Goal: Task Accomplishment & Management: Manage account settings

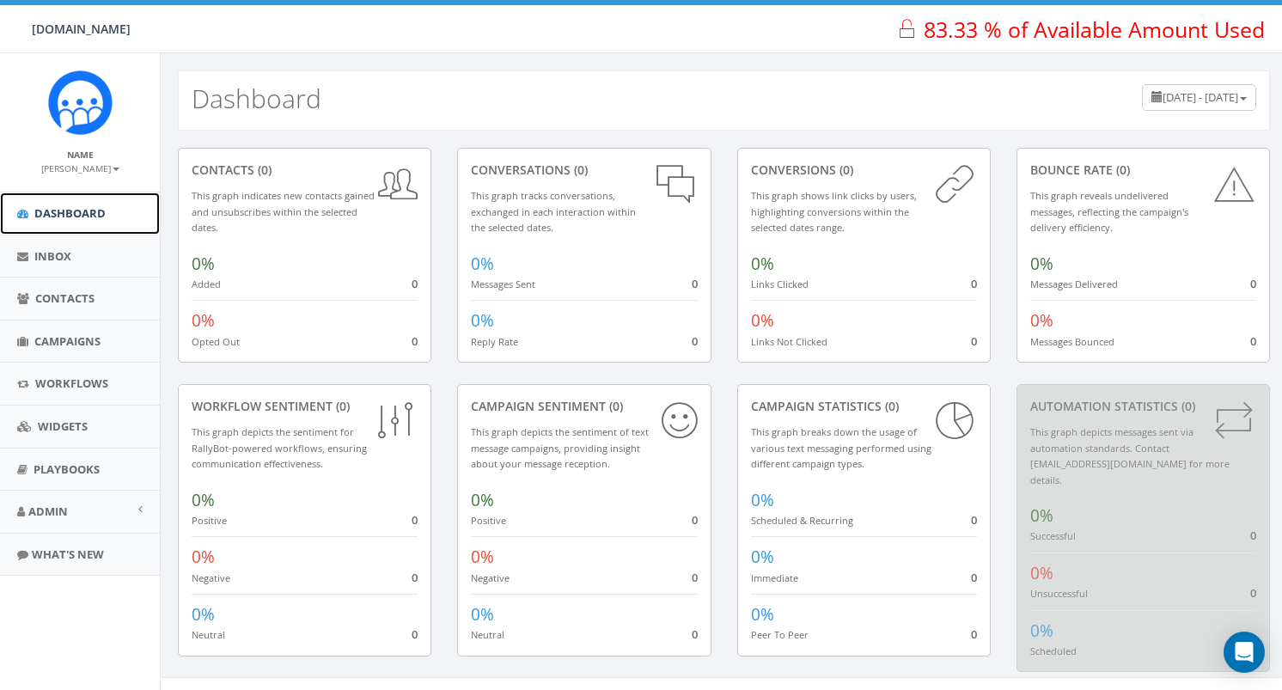
click at [112, 211] on link "Dashboard" at bounding box center [80, 213] width 160 height 42
click at [73, 339] on span "Campaigns" at bounding box center [67, 340] width 66 height 15
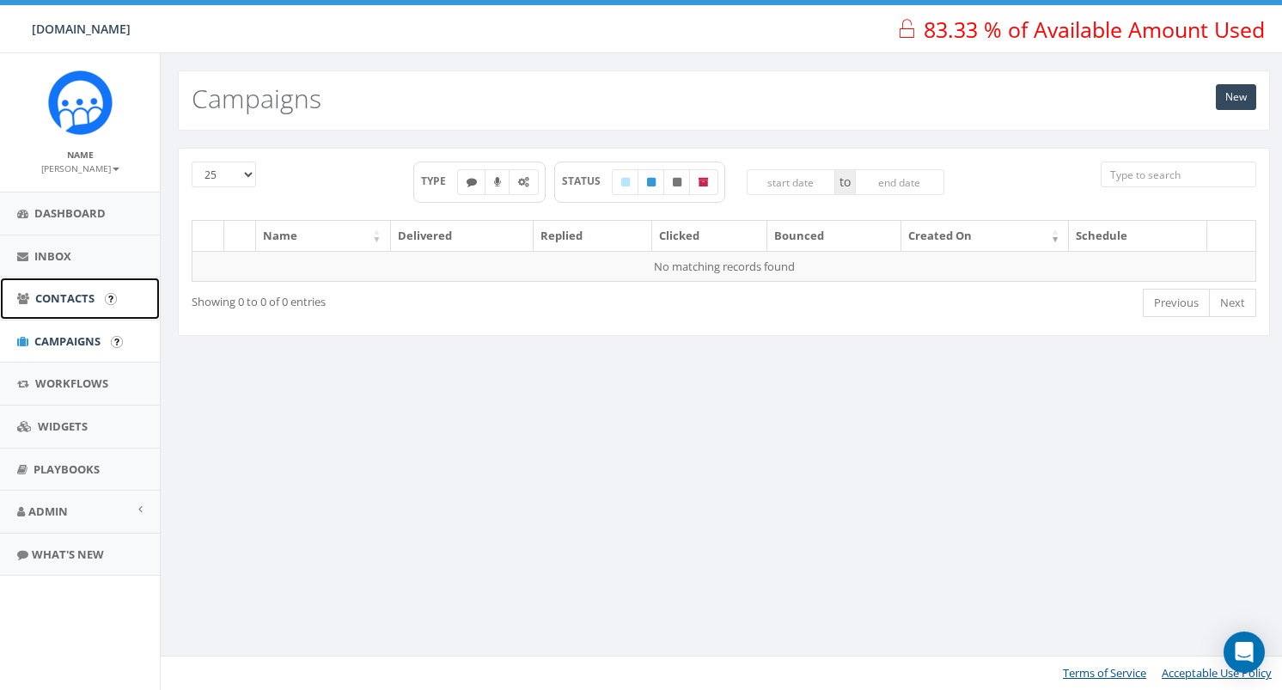
click at [73, 298] on span "Contacts" at bounding box center [64, 297] width 59 height 15
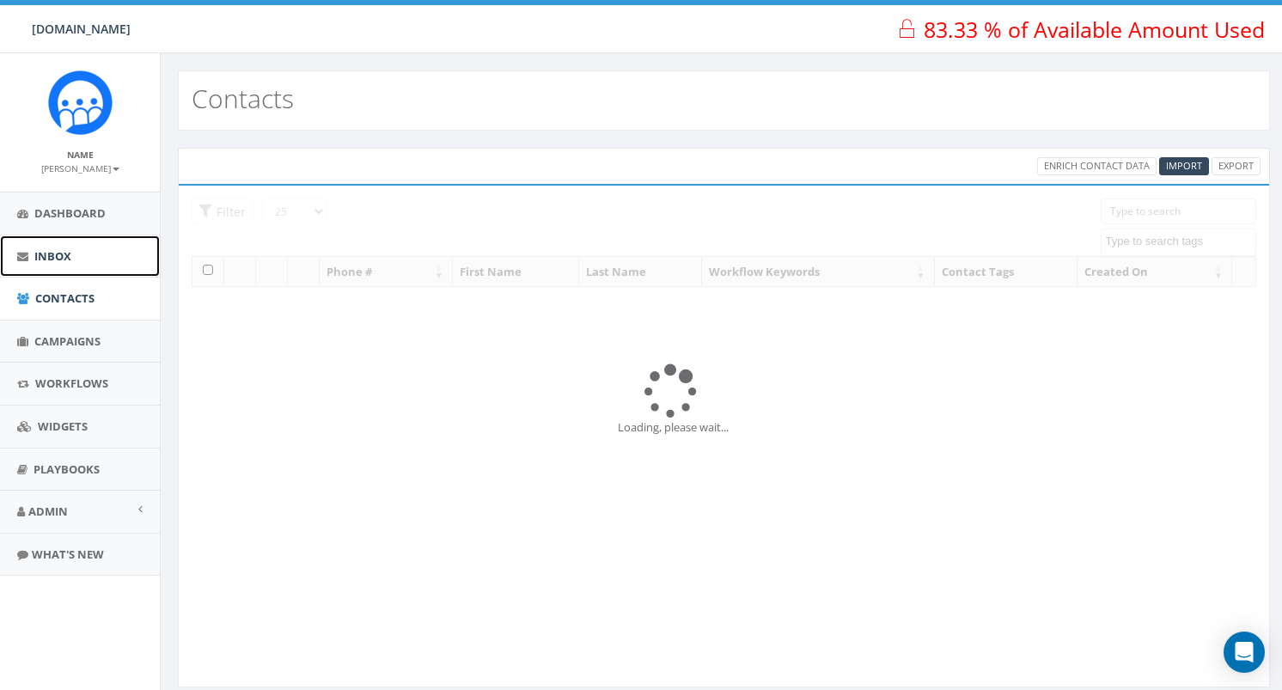
click at [70, 250] on span "Inbox" at bounding box center [52, 255] width 37 height 15
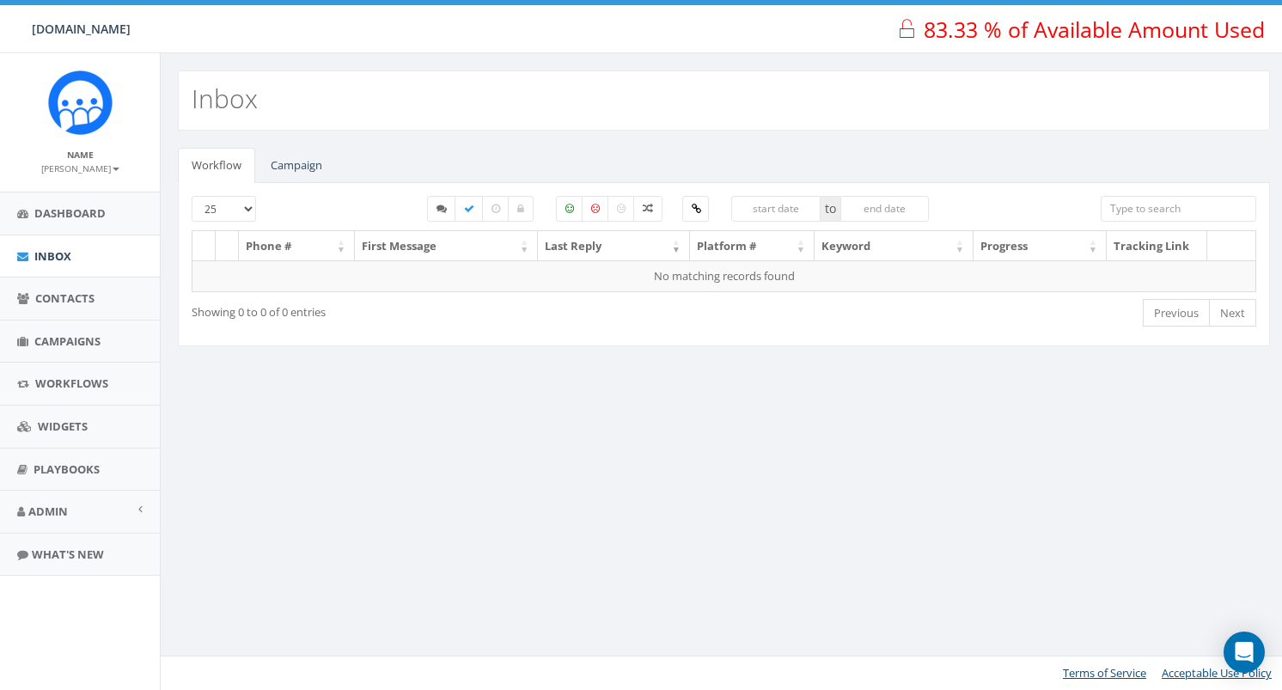
click at [117, 173] on small "[PERSON_NAME]" at bounding box center [80, 168] width 78 height 12
click at [110, 197] on link "Profile" at bounding box center [86, 194] width 136 height 21
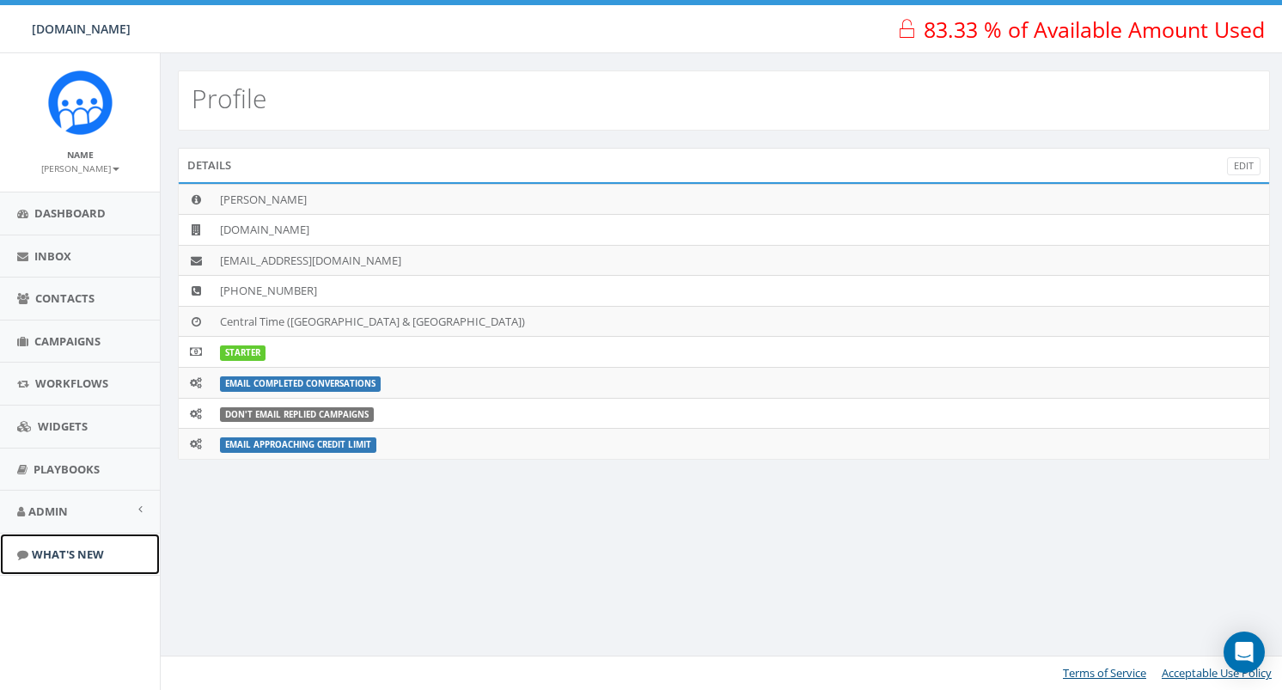
click at [67, 553] on span "What's New" at bounding box center [68, 554] width 72 height 15
click at [107, 467] on link "Playbooks" at bounding box center [80, 470] width 160 height 42
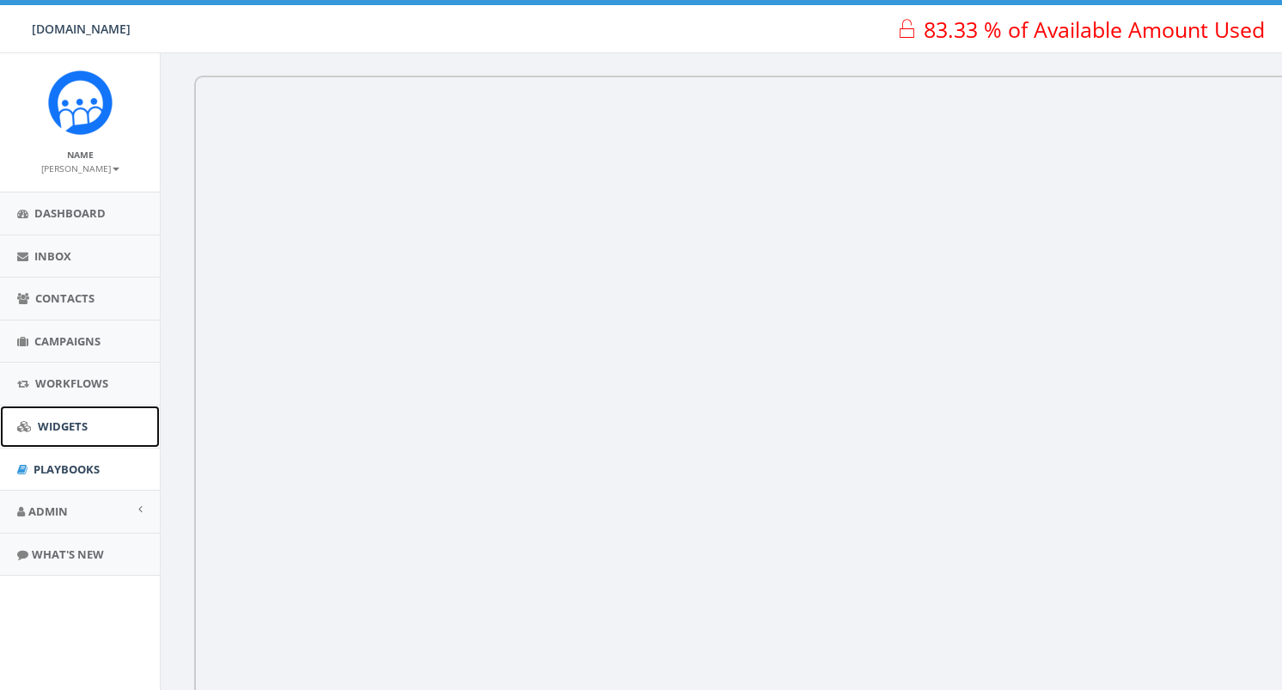
click at [95, 423] on link "Widgets" at bounding box center [80, 427] width 160 height 42
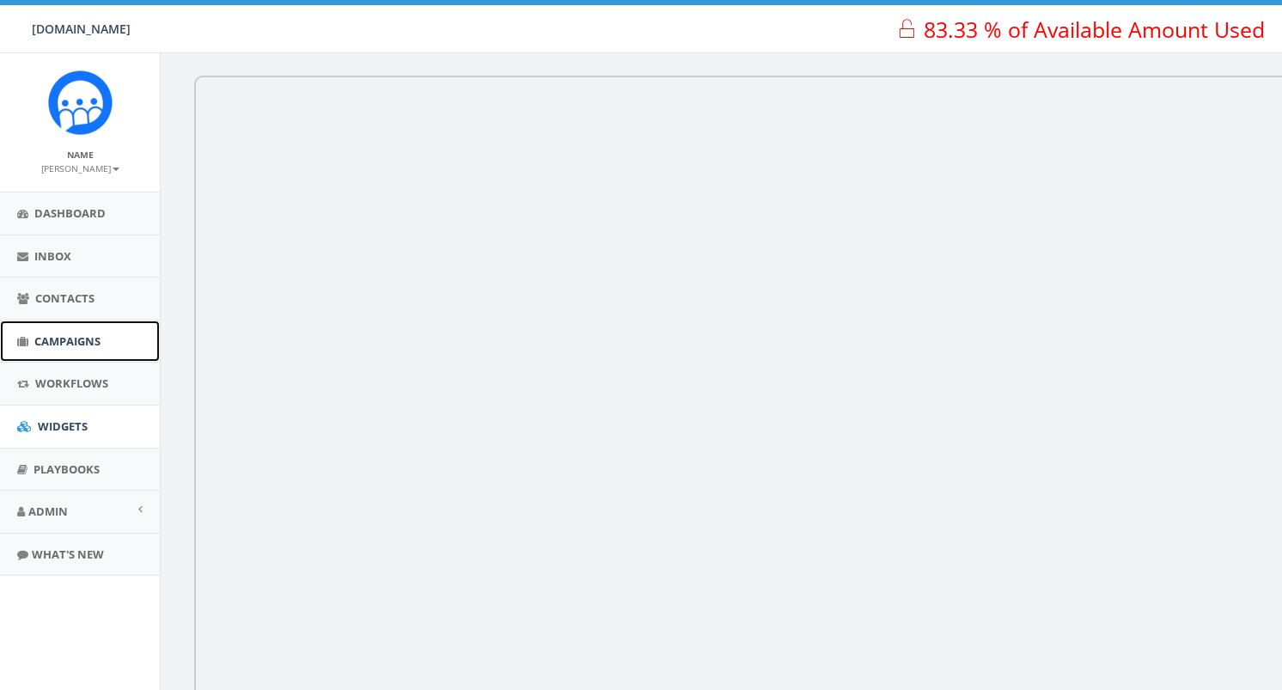
click at [134, 350] on link "Campaigns" at bounding box center [80, 342] width 160 height 42
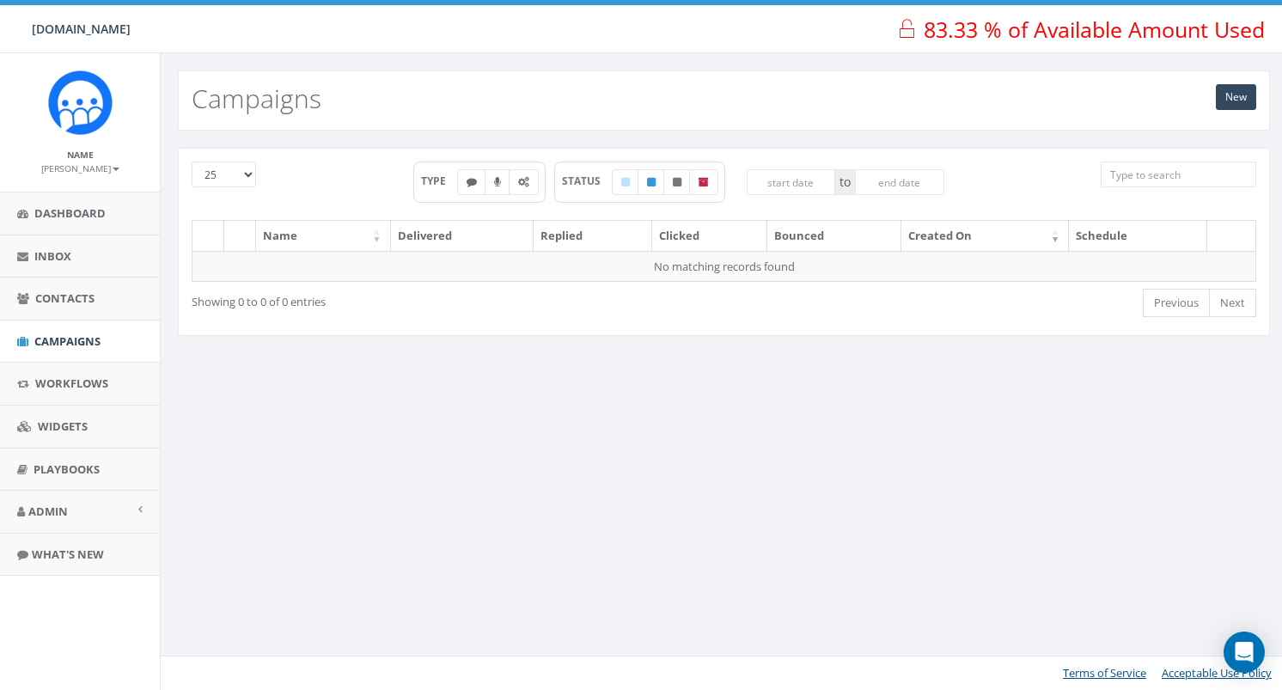
click at [113, 388] on link "Workflows" at bounding box center [80, 384] width 160 height 42
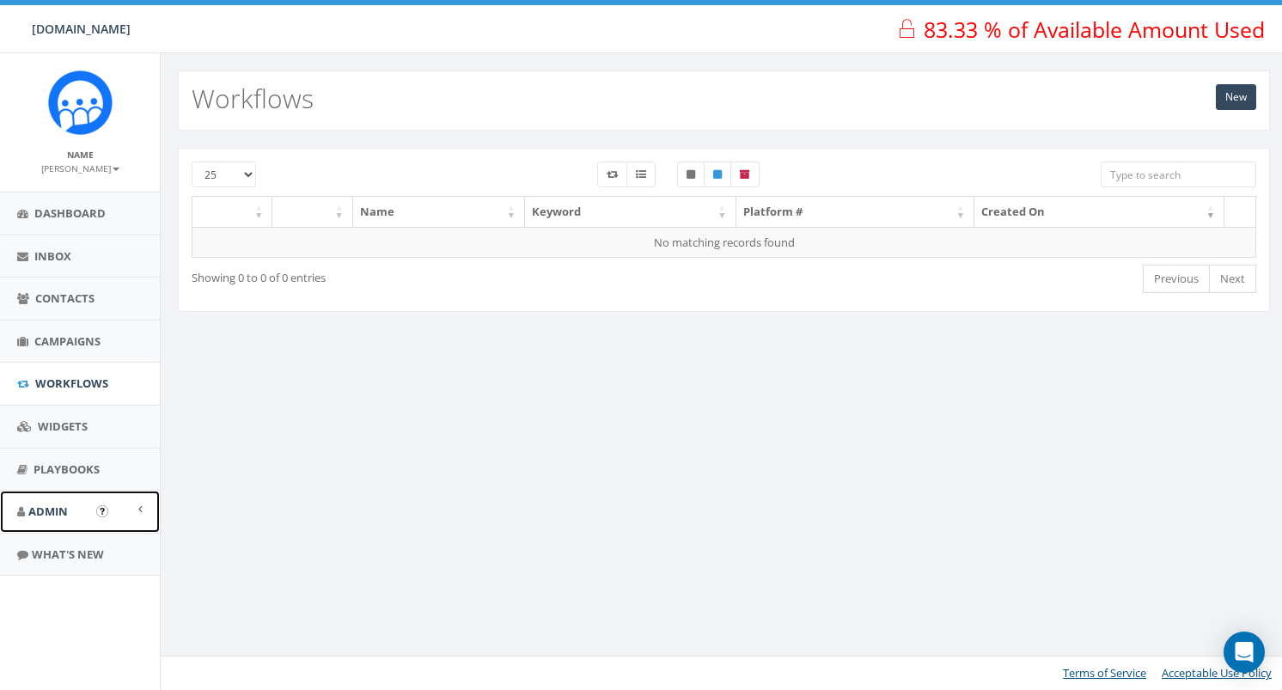
click at [91, 506] on link "Admin" at bounding box center [80, 512] width 160 height 42
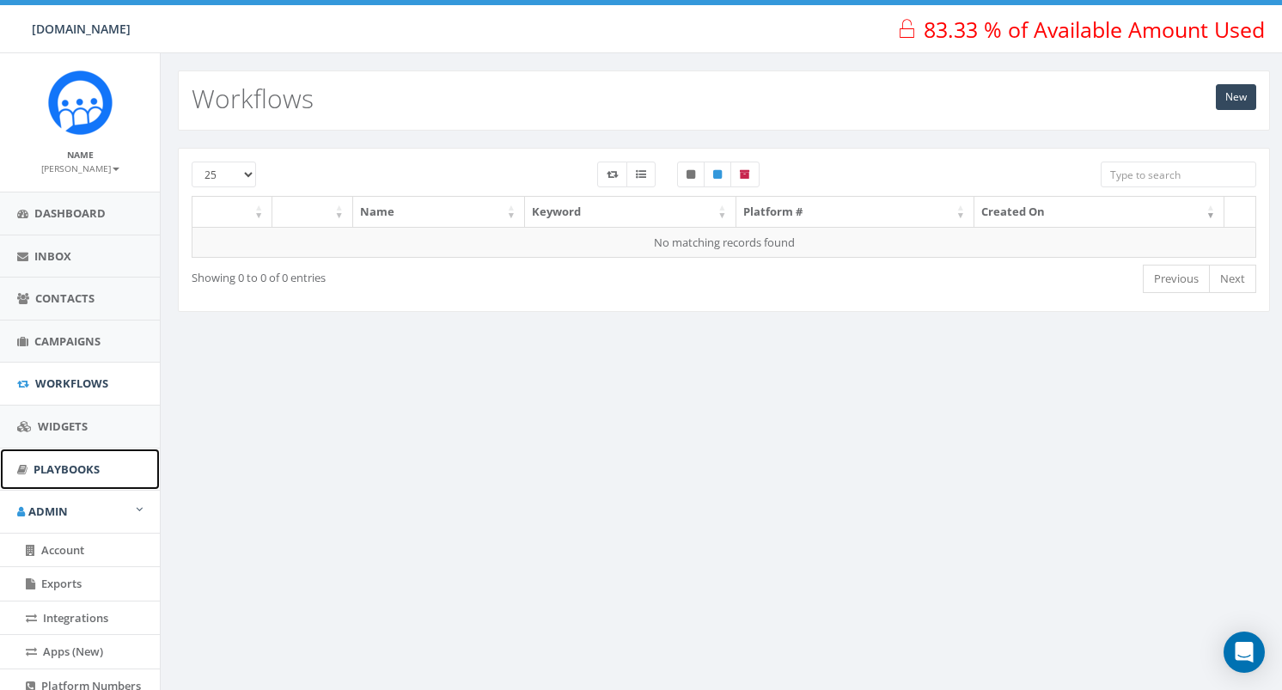
click at [95, 474] on span "Playbooks" at bounding box center [67, 468] width 66 height 15
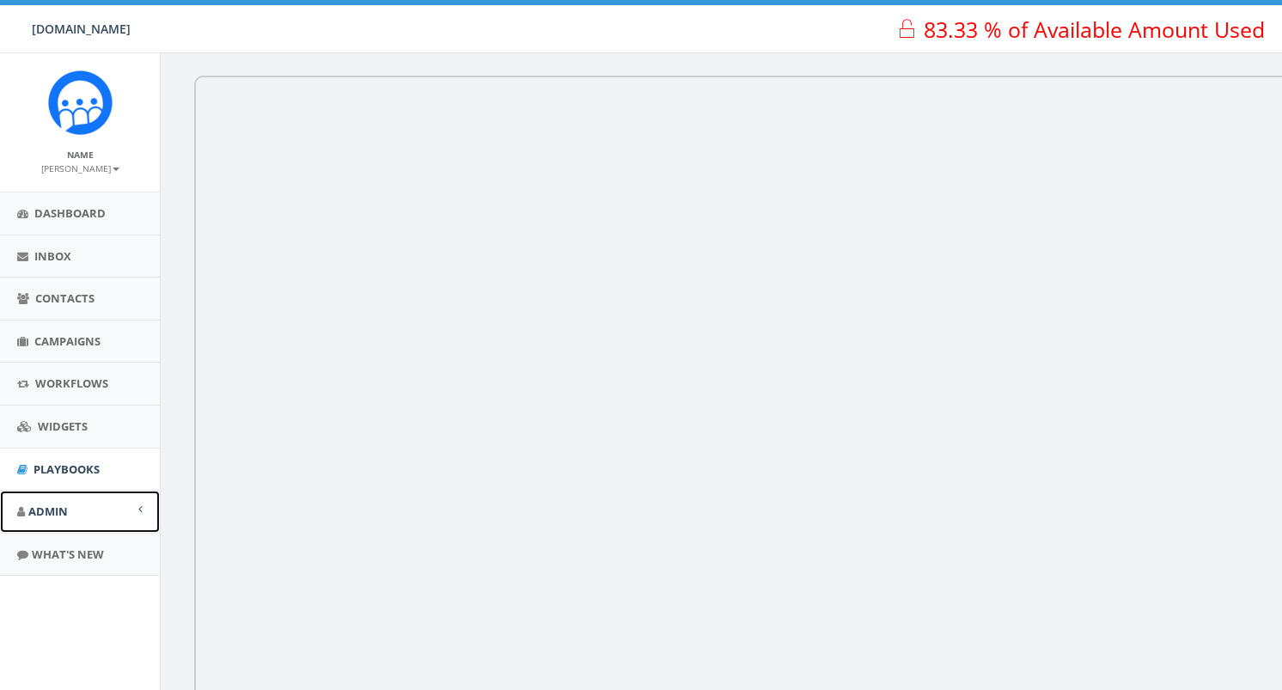
click at [88, 522] on link "Admin" at bounding box center [80, 512] width 160 height 42
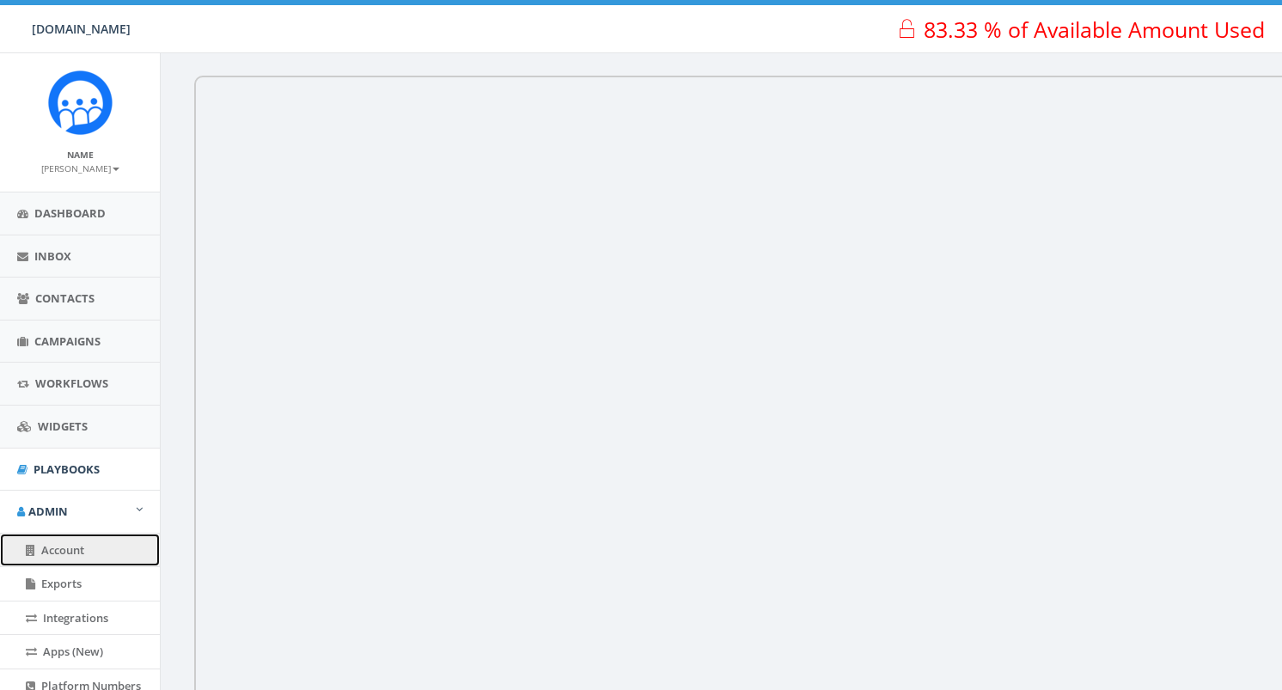
click at [88, 559] on link "Account" at bounding box center [80, 551] width 160 height 34
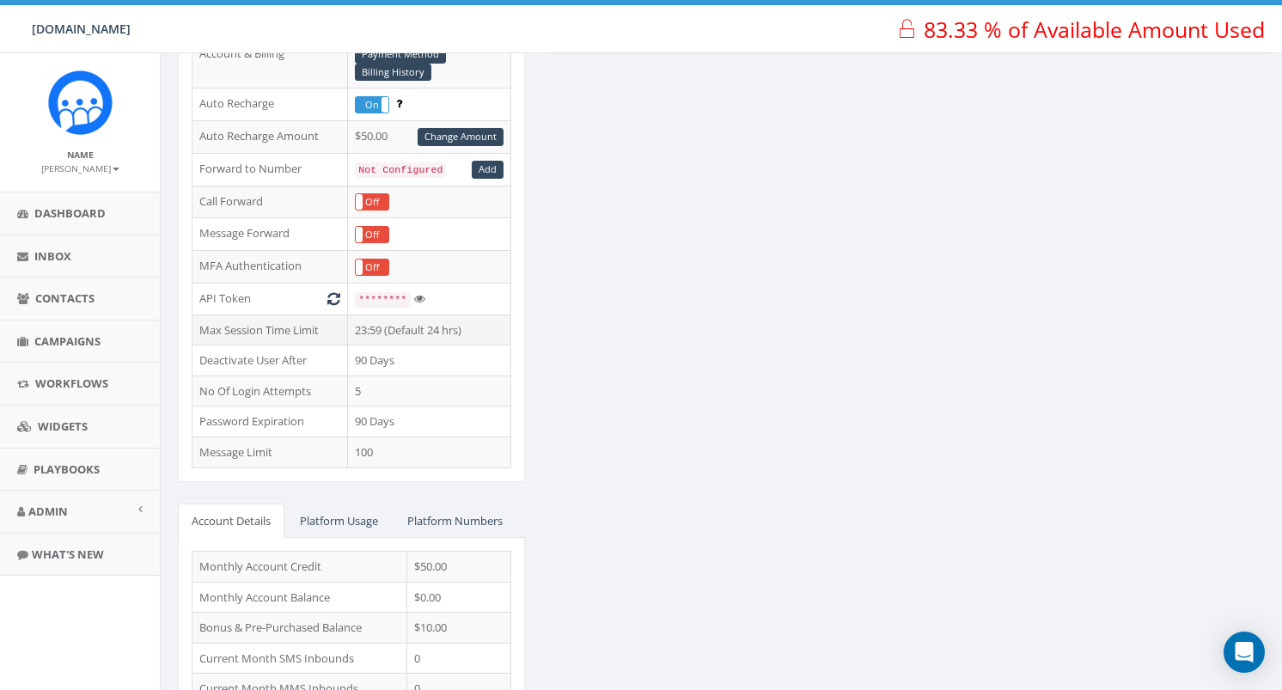
scroll to position [365, 0]
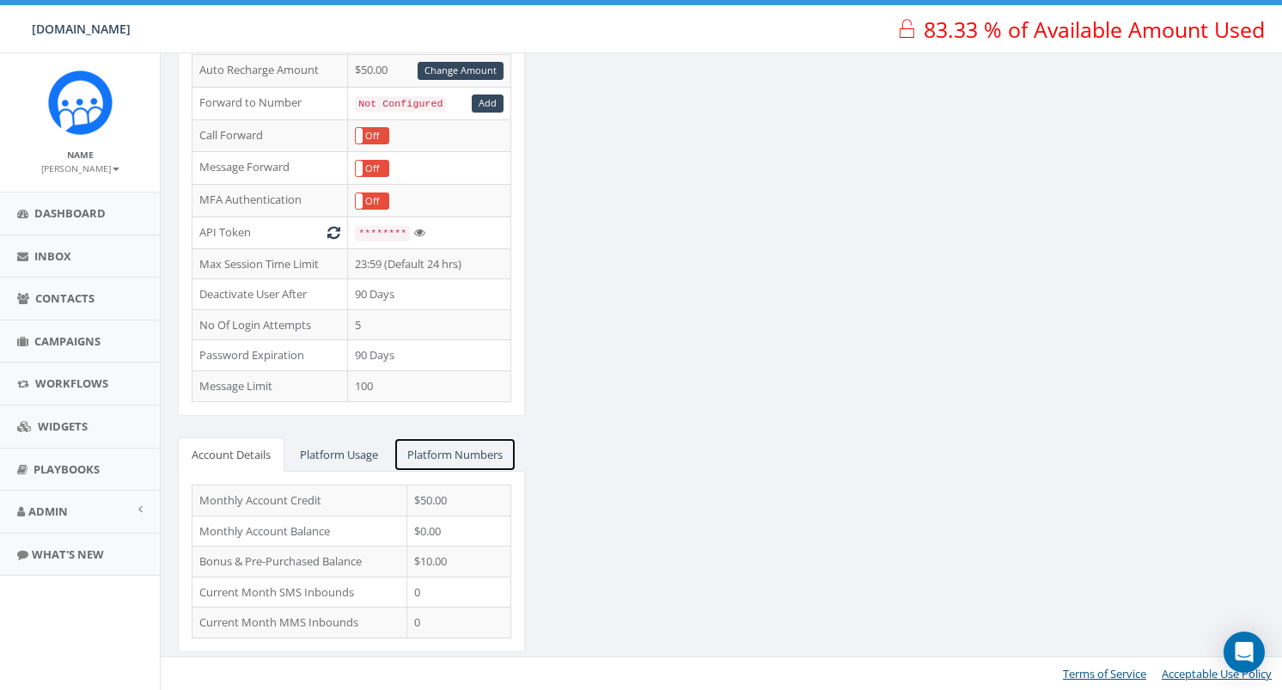
click at [461, 455] on link "Platform Numbers" at bounding box center [455, 454] width 123 height 35
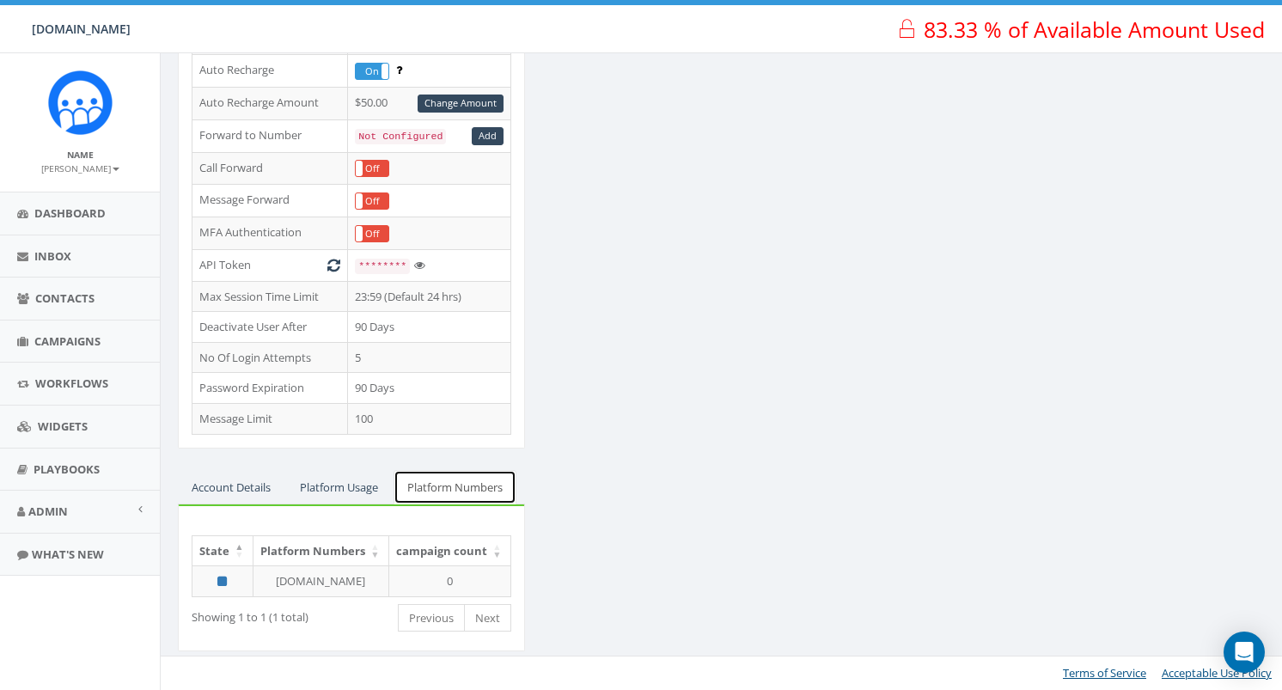
scroll to position [332, 0]
click at [276, 583] on td "[DOMAIN_NAME]" at bounding box center [321, 581] width 136 height 31
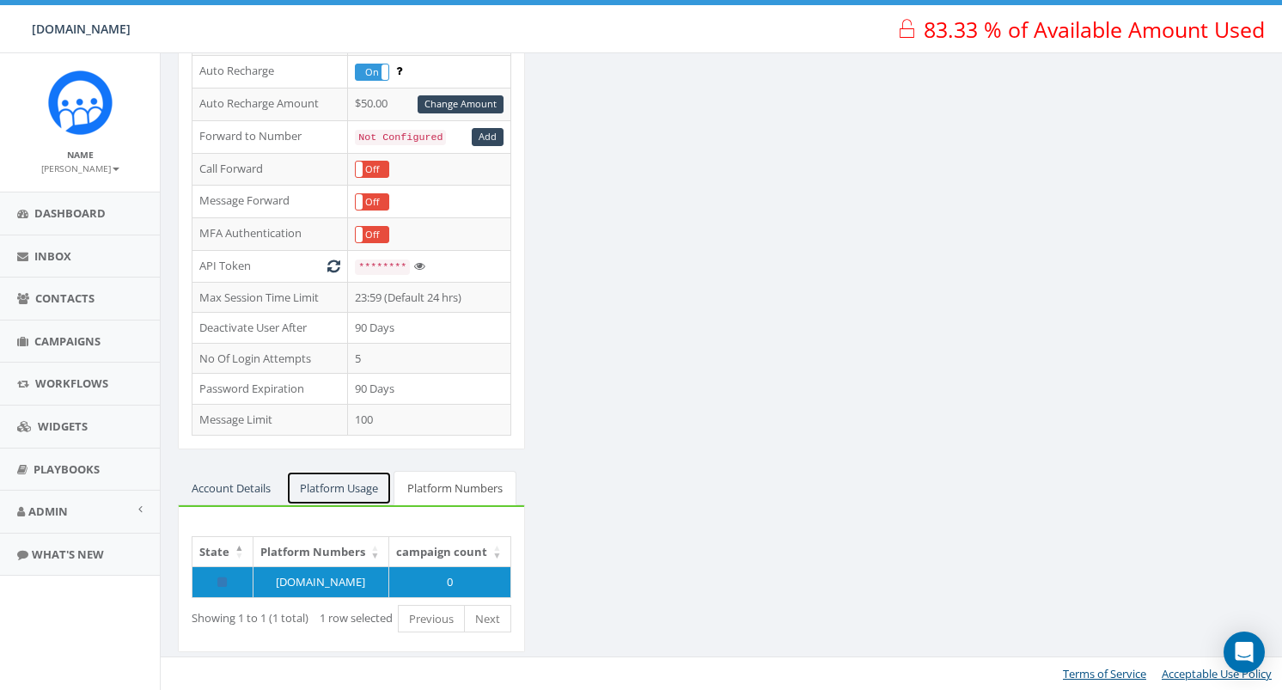
click at [324, 479] on link "Platform Usage" at bounding box center [339, 488] width 106 height 35
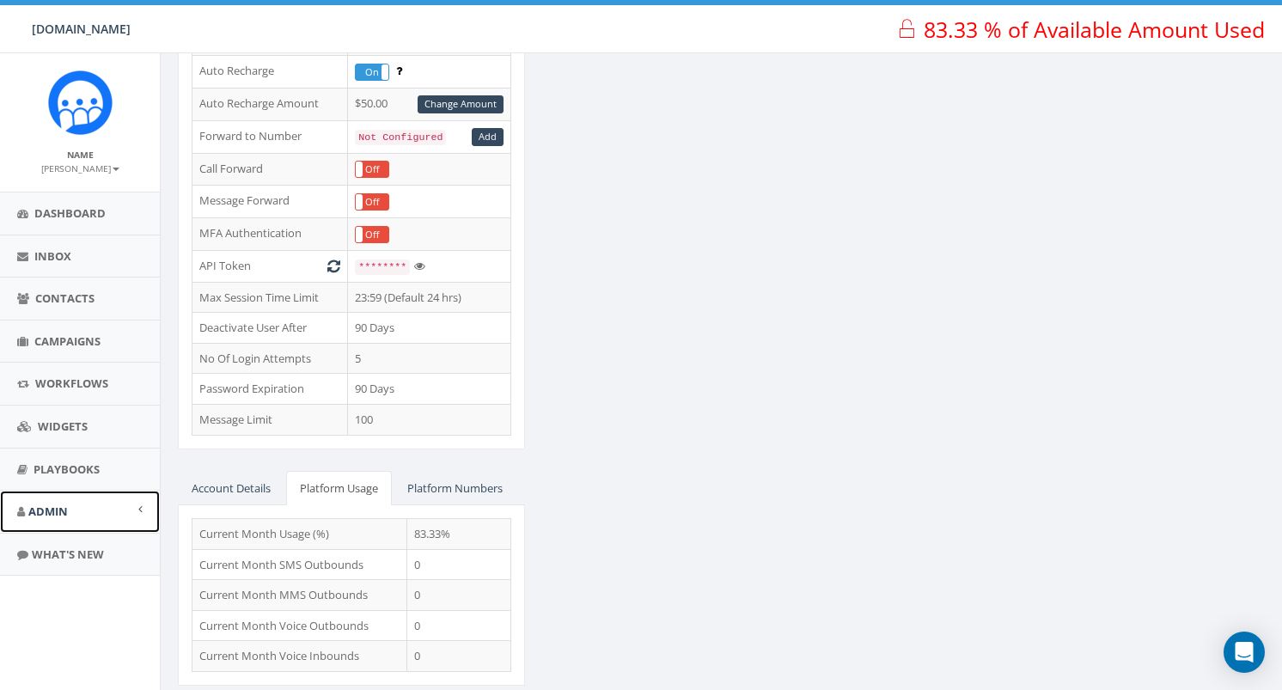
click at [99, 501] on link "Admin" at bounding box center [80, 512] width 160 height 42
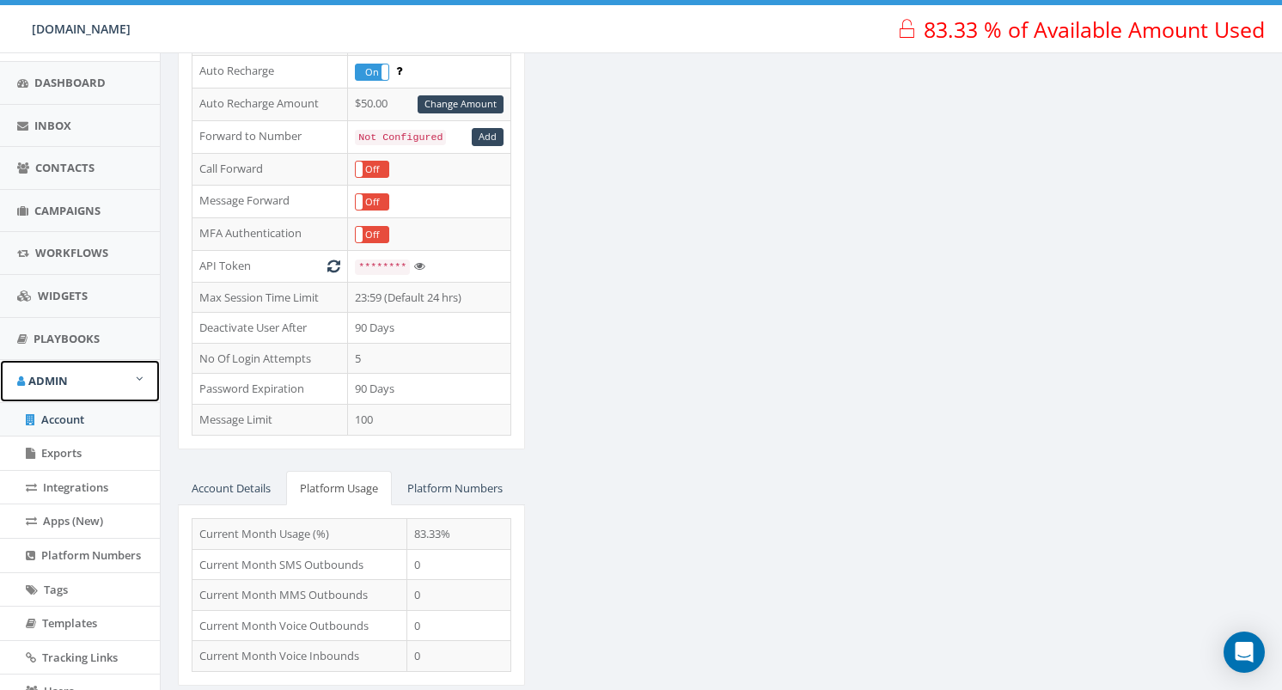
scroll to position [365, 0]
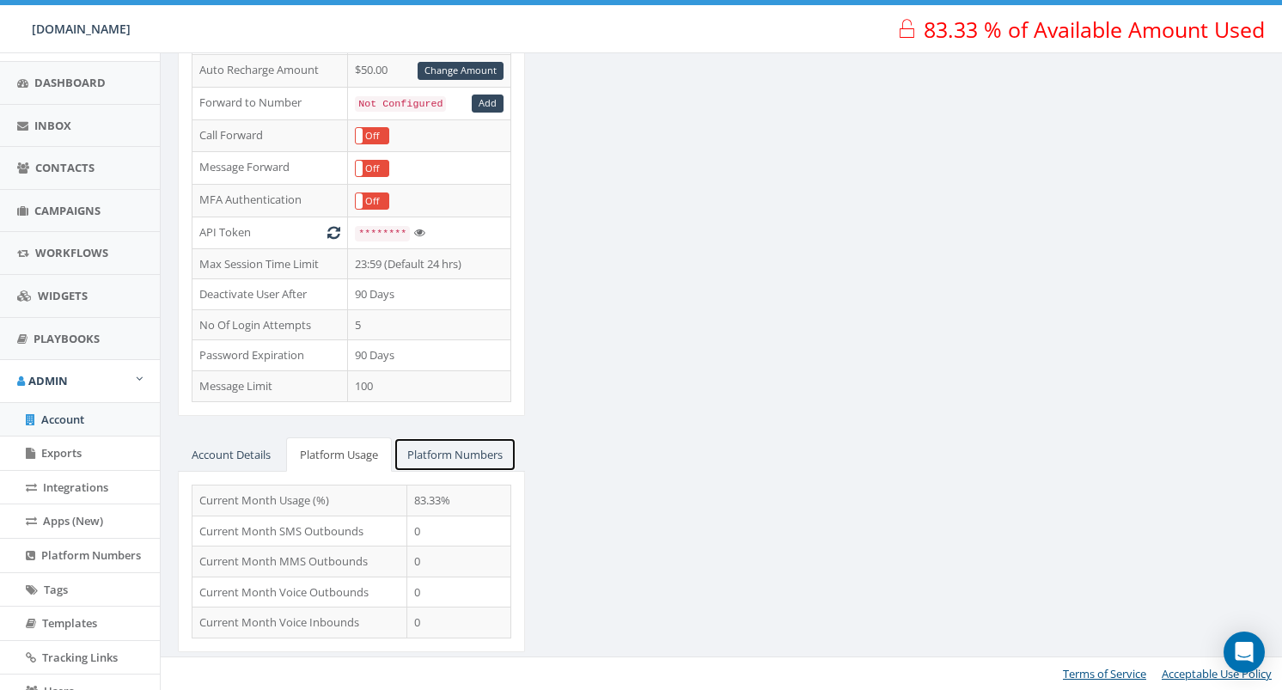
click at [446, 453] on link "Platform Numbers" at bounding box center [455, 454] width 123 height 35
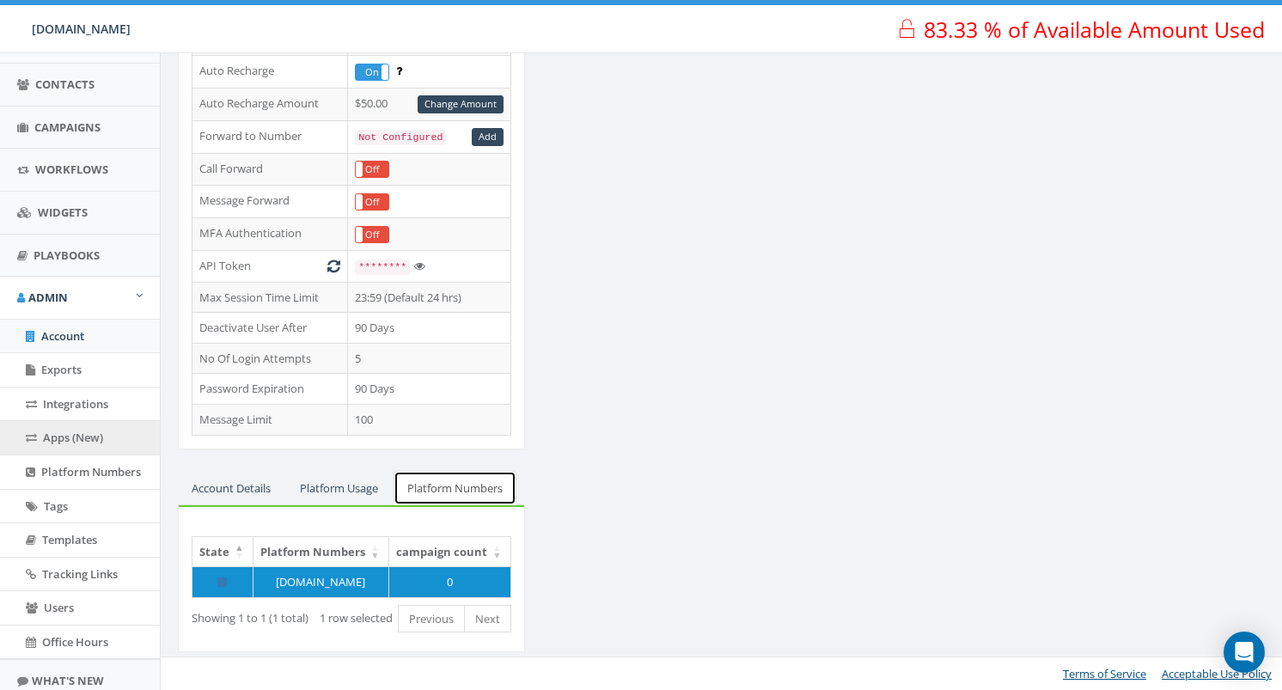
scroll to position [224, 0]
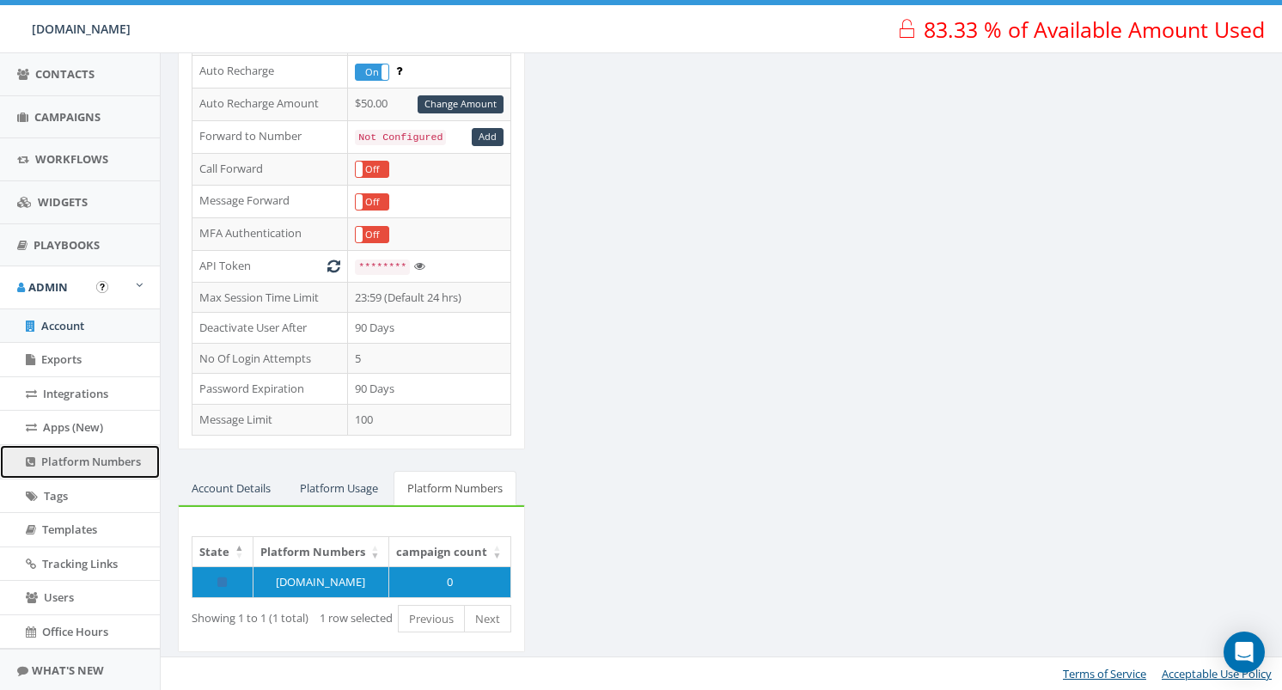
click at [107, 455] on span "Platform Numbers" at bounding box center [91, 461] width 100 height 15
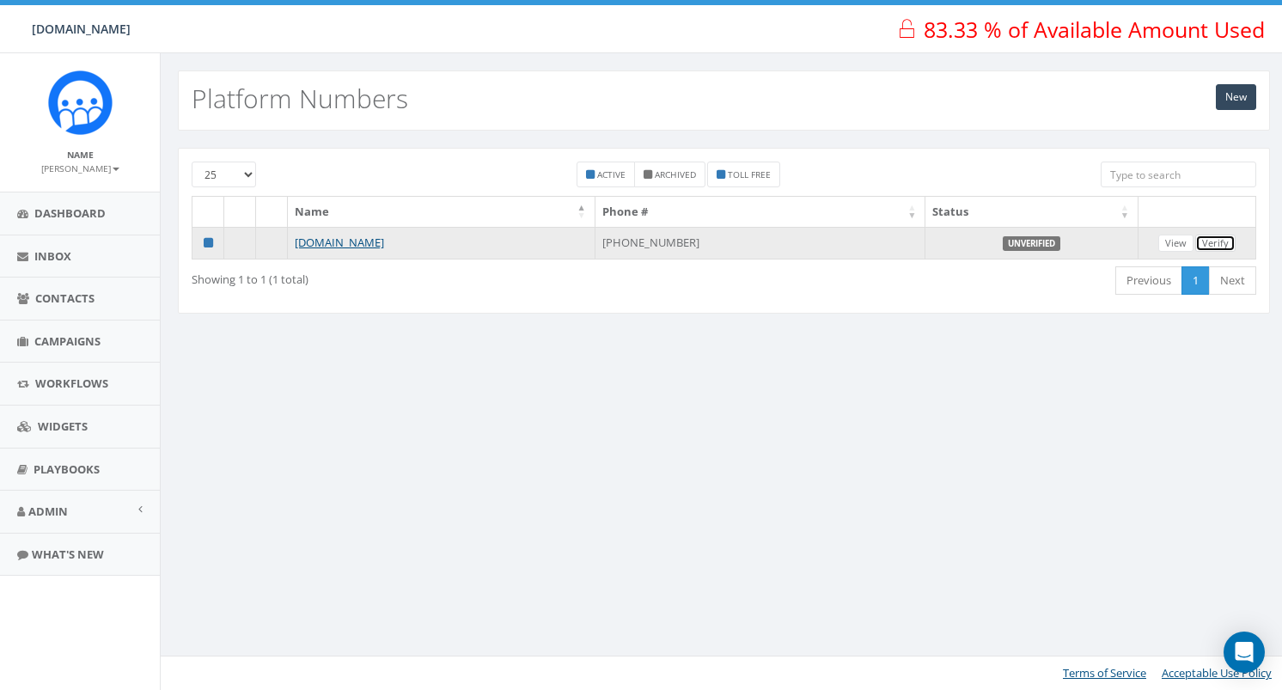
click at [1221, 236] on link "Verify" at bounding box center [1215, 244] width 40 height 18
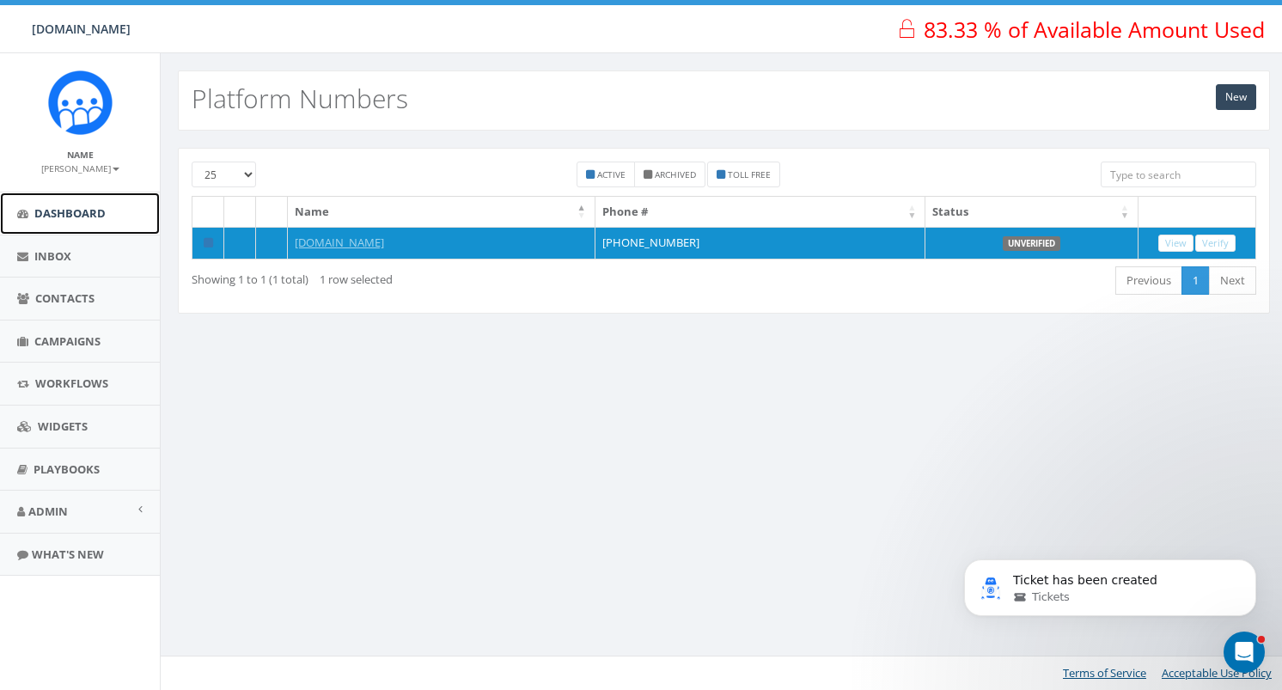
click at [93, 212] on span "Dashboard" at bounding box center [69, 212] width 71 height 15
